Goal: Information Seeking & Learning: Learn about a topic

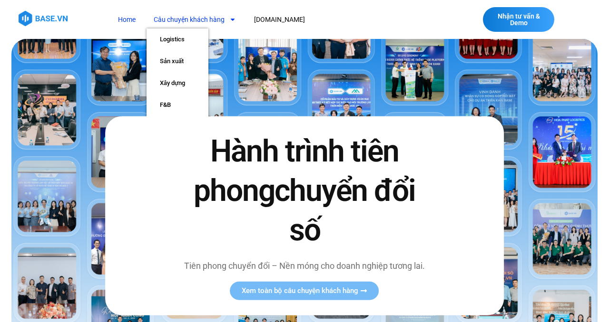
click at [232, 17] on icon "Menu" at bounding box center [232, 19] width 7 height 7
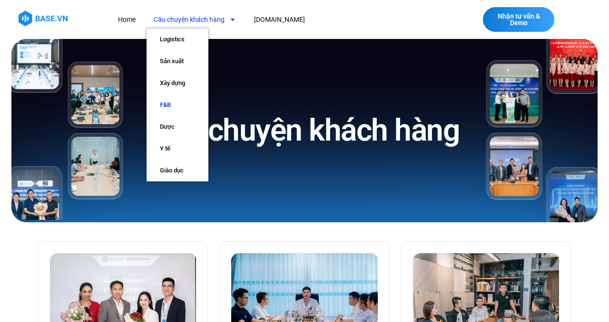
click at [169, 103] on link "F&B" at bounding box center [177, 105] width 62 height 22
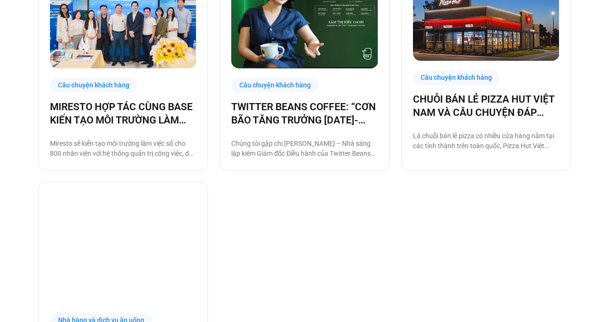
scroll to position [528, 0]
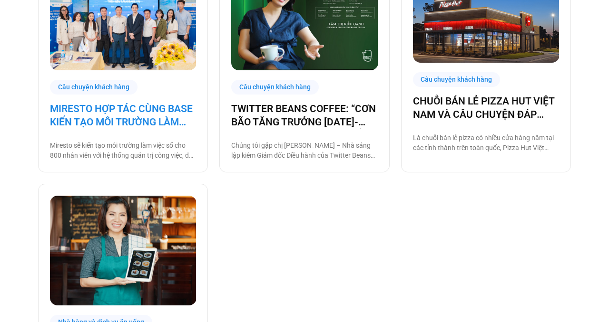
click at [147, 124] on link "MIRESTO HỢP TÁC CÙNG BASE KIẾN TẠO MÔI TRƯỜNG LÀM VIỆC SỐ" at bounding box center [123, 115] width 146 height 27
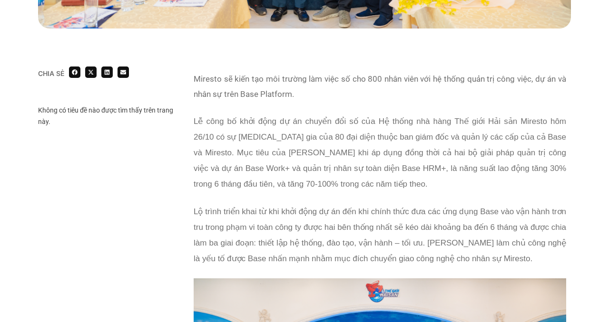
scroll to position [510, 0]
